Goal: Information Seeking & Learning: Find contact information

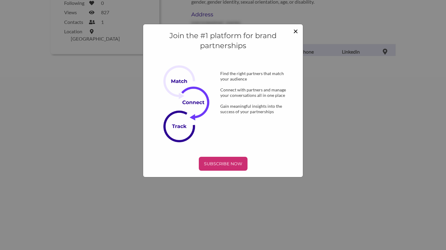
click at [295, 33] on span "×" at bounding box center [295, 31] width 5 height 10
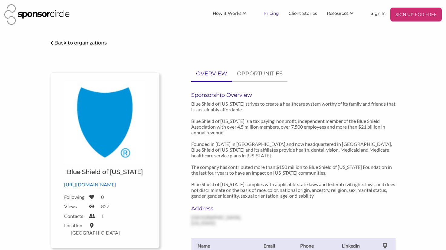
click at [274, 15] on link "Pricing" at bounding box center [271, 13] width 25 height 11
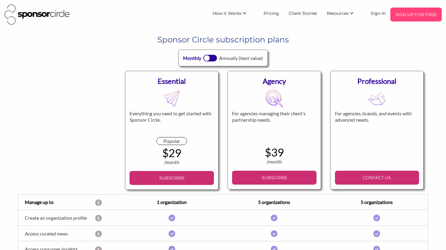
click at [406, 16] on p "SIGN UP FOR FREE" at bounding box center [416, 14] width 47 height 9
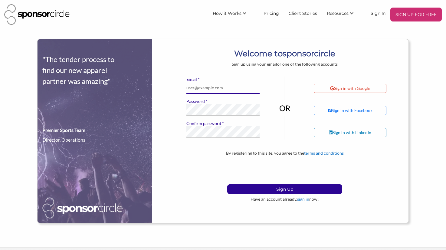
click at [224, 86] on input "* Email" at bounding box center [223, 88] width 74 height 12
click at [194, 91] on input "sam@thebeachlifefestival.com" at bounding box center [223, 88] width 74 height 12
click at [194, 88] on input "sam@thebeachlifefestival.com" at bounding box center [223, 88] width 74 height 12
drag, startPoint x: 194, startPoint y: 88, endPoint x: 184, endPoint y: 88, distance: 9.7
click at [184, 88] on div "* Email sam@thebeachlifefestival.com * Password * Confirm password If you see t…" at bounding box center [223, 110] width 83 height 67
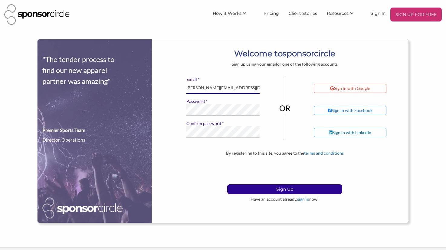
type input "steve@thebeachlifefestival.com"
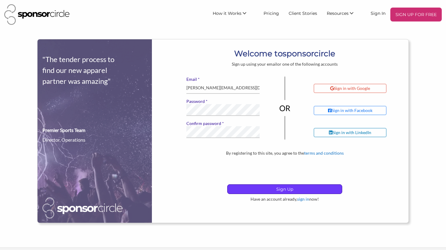
click at [265, 188] on p "Sign Up" at bounding box center [284, 189] width 114 height 9
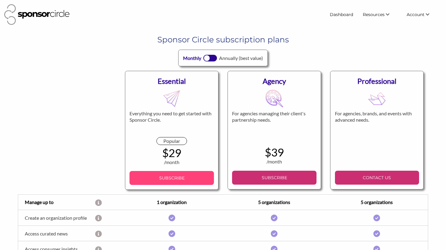
click at [159, 178] on p "SUBSCRIBE" at bounding box center [171, 177] width 79 height 9
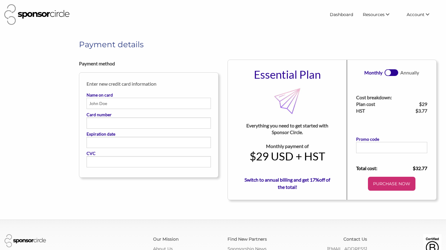
click at [145, 104] on input "Name on card" at bounding box center [149, 103] width 124 height 11
type input "STEVEN P JARVIS"
type input "S"
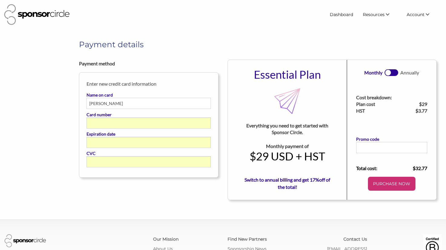
click at [49, 159] on div "Payment details Payment method Enter new credit card information Name on card S…" at bounding box center [223, 119] width 446 height 161
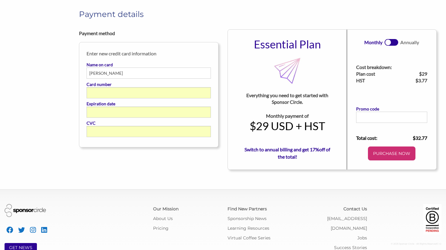
scroll to position [31, 0]
click at [392, 43] on link at bounding box center [390, 41] width 13 height 7
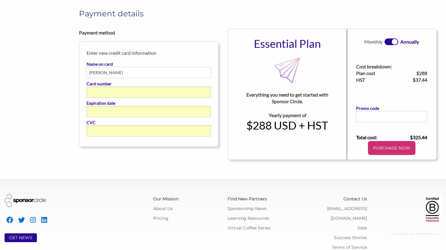
click at [392, 43] on div at bounding box center [395, 42] width 6 height 6
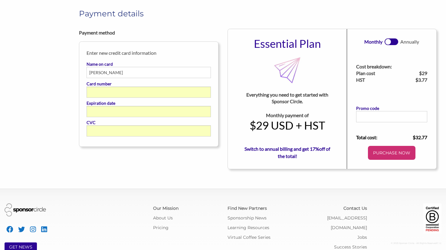
click at [173, 152] on div "Payment method Enter new credit card information Name on card STEVEN P JARVIS C…" at bounding box center [222, 99] width 297 height 140
click at [379, 155] on p "PURCHASE NOW" at bounding box center [391, 152] width 43 height 9
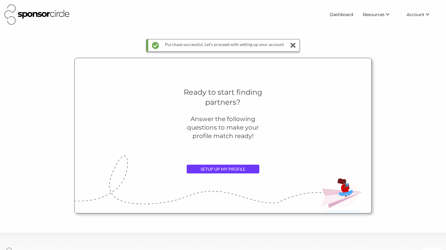
click at [223, 168] on link "SETUP UP MY PROFILE" at bounding box center [223, 169] width 73 height 9
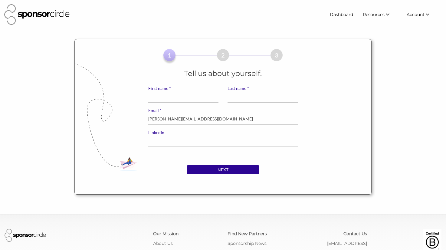
click at [172, 96] on input "* First name" at bounding box center [183, 97] width 70 height 12
type input "Steve"
type input "Jarvis"
click at [208, 167] on input "NEXT" at bounding box center [223, 169] width 73 height 9
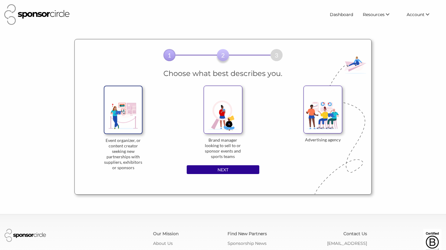
click at [134, 121] on img at bounding box center [123, 110] width 39 height 48
click at [0, 0] on input "Event organizer, or content creator seeking new partnerships with suppliers, ex…" at bounding box center [0, 0] width 0 height 0
click at [233, 167] on input "NEXT" at bounding box center [223, 169] width 73 height 9
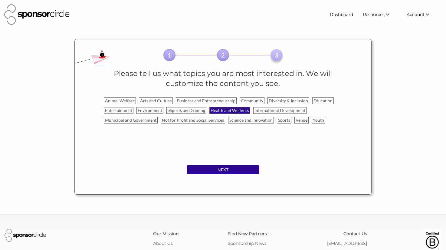
click at [230, 110] on label "Health and Wellness" at bounding box center [229, 110] width 41 height 7
click at [0, 0] on input "Health and Wellness" at bounding box center [0, 0] width 0 height 0
click at [160, 100] on label "Arts and Culture" at bounding box center [156, 100] width 34 height 7
click at [0, 0] on input "Arts and Culture" at bounding box center [0, 0] width 0 height 0
click at [117, 110] on label "Entertainment" at bounding box center [119, 110] width 30 height 7
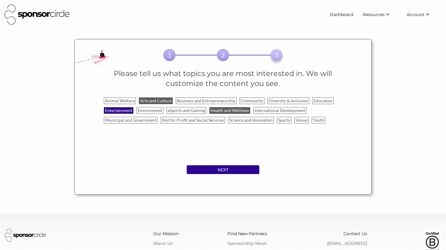
click at [0, 0] on input "Entertainment" at bounding box center [0, 0] width 0 height 0
click at [154, 100] on label "Arts and Culture" at bounding box center [156, 100] width 34 height 7
click at [0, 0] on input "Arts and Culture" at bounding box center [0, 0] width 0 height 0
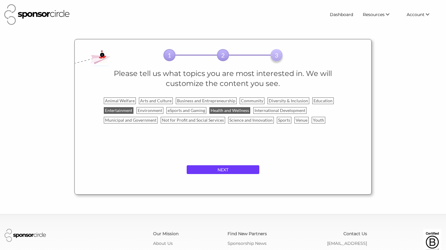
click at [231, 168] on input "NEXT" at bounding box center [223, 169] width 73 height 9
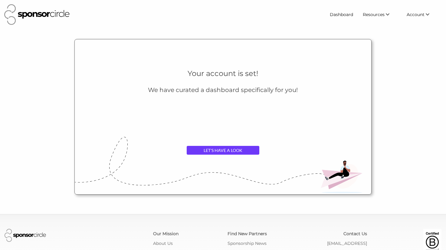
click at [235, 150] on link "LET'S HAVE A LOOK" at bounding box center [223, 150] width 73 height 9
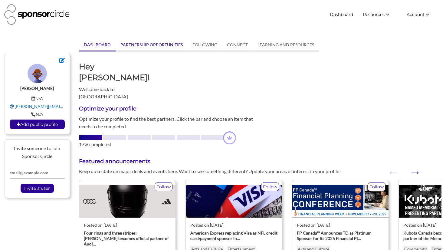
click at [174, 45] on link "PARTNERSHIP OPPORTUNITIES" at bounding box center [152, 44] width 72 height 11
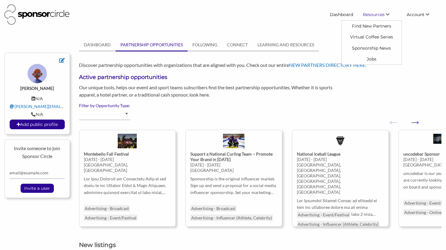
click at [372, 14] on span "Resources" at bounding box center [374, 14] width 22 height 5
click at [375, 24] on link "Find New Partners" at bounding box center [372, 26] width 60 height 11
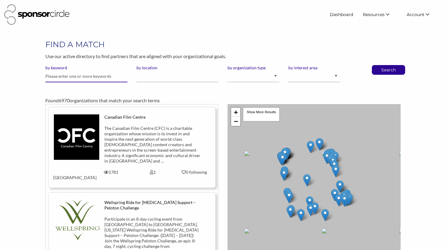
click at [92, 79] on input "text" at bounding box center [86, 76] width 82 height 12
type input "blue shield"
click at [379, 64] on div "FIND A MATCH Use our active directory to find partners that are aligned with yo…" at bounding box center [223, 154] width 364 height 230
click at [379, 69] on p "Search" at bounding box center [388, 69] width 20 height 9
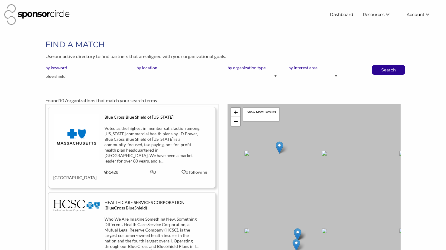
click at [69, 76] on input "blue shield" at bounding box center [86, 76] width 82 height 12
type input "blue shield of [US_STATE]"
click at [379, 69] on p "Search" at bounding box center [388, 69] width 20 height 9
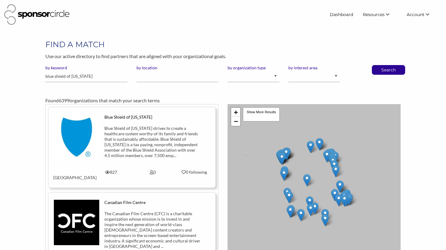
click at [172, 85] on div "by location" at bounding box center [177, 76] width 91 height 22
click at [136, 118] on div "Blue Shield of California" at bounding box center [152, 116] width 97 height 5
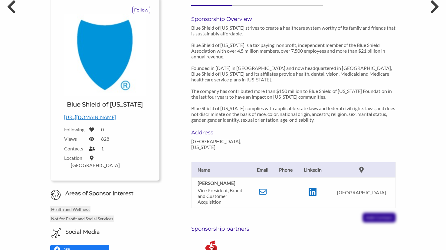
scroll to position [80, 0]
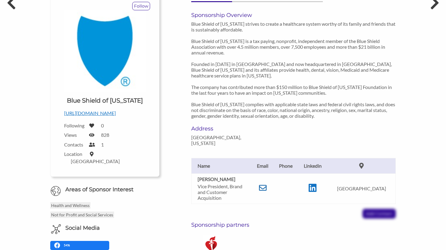
click at [266, 184] on icon at bounding box center [263, 188] width 8 height 8
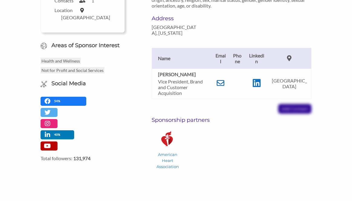
scroll to position [209, 0]
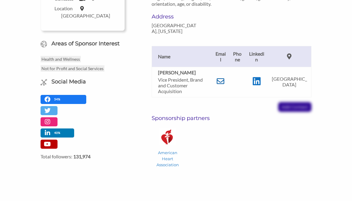
click at [223, 77] on icon at bounding box center [221, 81] width 8 height 8
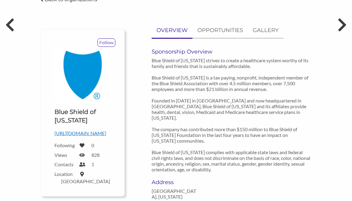
scroll to position [0, 0]
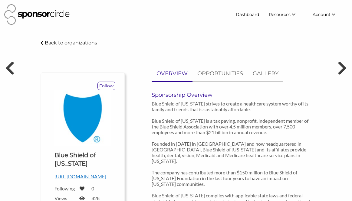
click at [67, 43] on p "Back to organizations" at bounding box center [71, 43] width 52 height 6
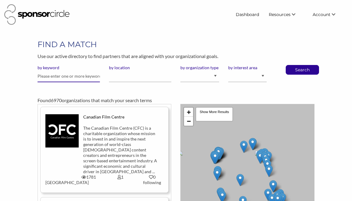
click at [62, 76] on input "text" at bounding box center [69, 76] width 62 height 12
type input "anthem blue cross"
click at [292, 65] on button "Search" at bounding box center [302, 69] width 20 height 9
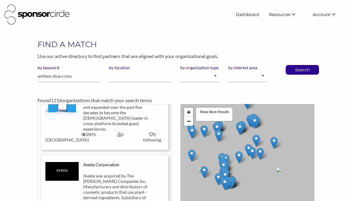
scroll to position [33, 0]
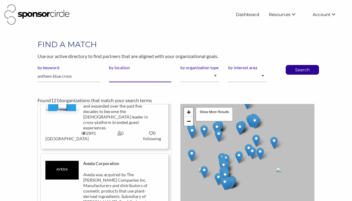
click at [138, 80] on input "by location" at bounding box center [140, 76] width 62 height 12
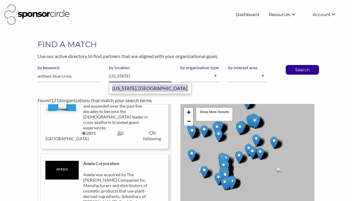
click at [140, 87] on div "California, United States of America" at bounding box center [150, 88] width 76 height 8
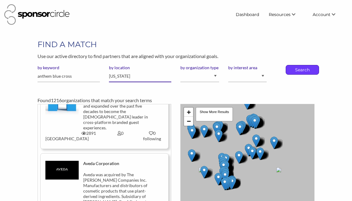
type input "California"
click at [287, 69] on div "Search" at bounding box center [302, 70] width 33 height 10
click at [302, 70] on p "Search" at bounding box center [302, 69] width 20 height 9
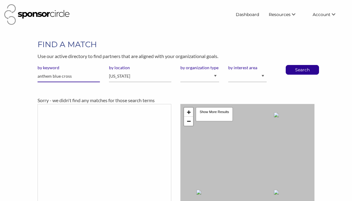
click at [54, 76] on input "anthem blue cross" at bounding box center [69, 76] width 62 height 12
drag, startPoint x: 53, startPoint y: 76, endPoint x: 21, endPoint y: 76, distance: 31.5
click at [21, 76] on div "FIND A MATCH Use our active directory to find partners that are aligned with yo…" at bounding box center [176, 154] width 352 height 230
type input "blue cross"
click at [298, 65] on p "Search" at bounding box center [302, 69] width 20 height 9
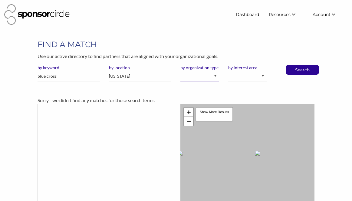
click at [203, 78] on select "I am an event organizer seeking new partnerships with suppliers, exhibitors or …" at bounding box center [199, 76] width 38 height 12
select select "Property"
click at [180, 70] on select "I am an event organizer seeking new partnerships with suppliers, exhibitors or …" at bounding box center [199, 76] width 38 height 12
click at [237, 79] on select "Animal Welfare Arts and Culture Business and Entrepreneurship Community Diversi…" at bounding box center [247, 76] width 38 height 12
select select "7"
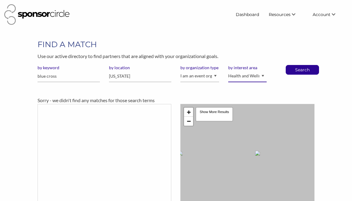
click at [228, 70] on select "Animal Welfare Arts and Culture Business and Entrepreneurship Community Diversi…" at bounding box center [247, 76] width 38 height 12
drag, startPoint x: 63, startPoint y: 78, endPoint x: 30, endPoint y: 77, distance: 32.4
click at [30, 77] on div "FIND A MATCH Use our active directory to find partners that are aligned with yo…" at bounding box center [176, 154] width 352 height 230
click at [295, 64] on div "FIND A MATCH Use our active directory to find partners that are aligned with yo…" at bounding box center [176, 154] width 286 height 230
click at [295, 71] on p "Search" at bounding box center [302, 69] width 20 height 9
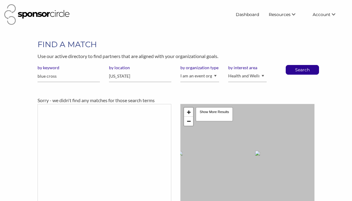
click at [295, 71] on p "Search" at bounding box center [302, 69] width 20 height 9
click at [62, 75] on input "blue cross" at bounding box center [69, 76] width 62 height 12
drag, startPoint x: 62, startPoint y: 77, endPoint x: 34, endPoint y: 77, distance: 28.1
click at [33, 77] on div "by keyword blue cross" at bounding box center [68, 76] width 71 height 22
click at [84, 86] on div "by keyword blue cross" at bounding box center [68, 76] width 71 height 22
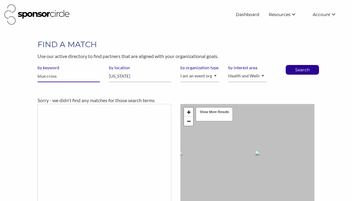
click at [64, 78] on input "blue cross" at bounding box center [69, 76] width 62 height 12
drag, startPoint x: 64, startPoint y: 78, endPoint x: 35, endPoint y: 75, distance: 28.6
click at [35, 75] on div "by keyword blue cross" at bounding box center [68, 76] width 71 height 22
type input "neutrogena"
click at [127, 78] on input "[US_STATE]" at bounding box center [140, 76] width 62 height 12
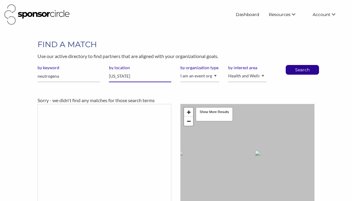
drag, startPoint x: 132, startPoint y: 76, endPoint x: 106, endPoint y: 72, distance: 27.2
click at [106, 72] on div "by location [US_STATE]" at bounding box center [139, 76] width 71 height 22
click at [297, 71] on p "Search" at bounding box center [302, 69] width 20 height 9
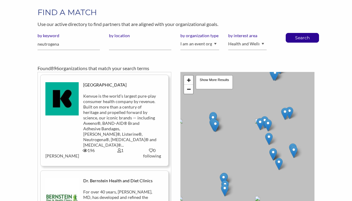
scroll to position [34, 0]
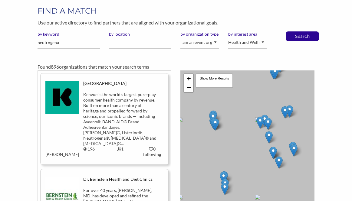
click at [136, 106] on div "Kenvue is the world’s largest pure-play consumer health company by revenue. Bui…" at bounding box center [120, 119] width 74 height 54
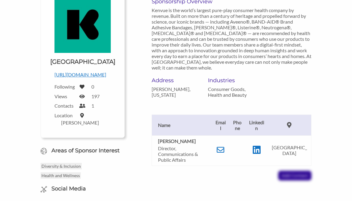
scroll to position [111, 0]
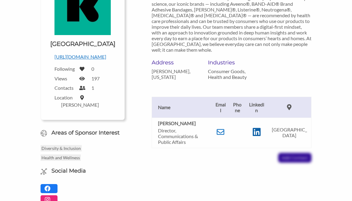
click at [260, 128] on icon at bounding box center [257, 132] width 8 height 9
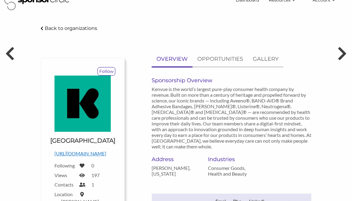
scroll to position [0, 0]
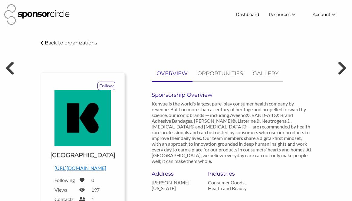
click at [44, 44] on div "Back to organizations" at bounding box center [69, 42] width 57 height 5
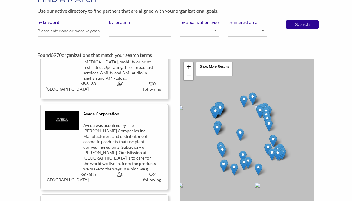
scroll to position [768, 0]
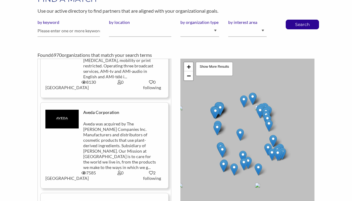
click at [102, 121] on div "Aveda was acquired by The [PERSON_NAME] Companies Inc. Manufacturers and distri…" at bounding box center [120, 145] width 74 height 49
